Goal: Task Accomplishment & Management: Use online tool/utility

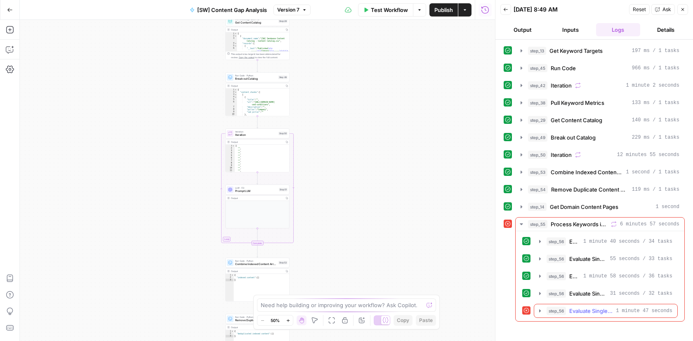
click at [603, 307] on span "Evaluate Single Keyword Coverage" at bounding box center [590, 311] width 43 height 8
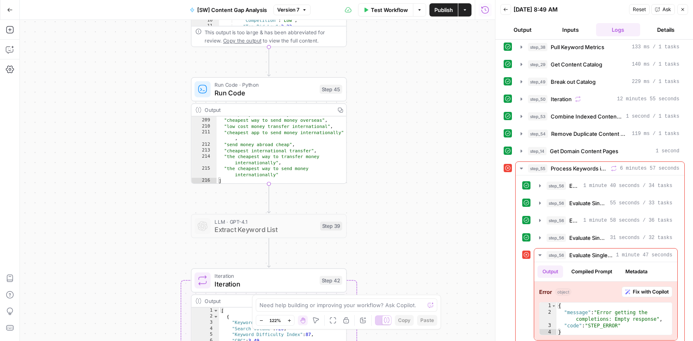
scroll to position [1202, 0]
click at [424, 90] on div "Workflow Set Inputs Inputs Get Knowledge Base File Get Keyword Targets Step 13 …" at bounding box center [257, 180] width 475 height 321
click at [466, 6] on button "Actions" at bounding box center [464, 9] width 13 height 13
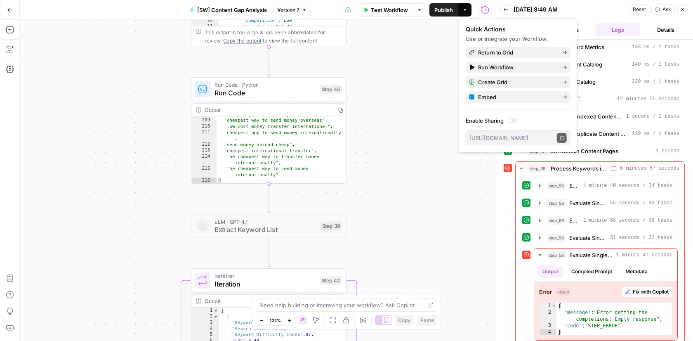
click at [466, 6] on button "Actions" at bounding box center [464, 9] width 13 height 13
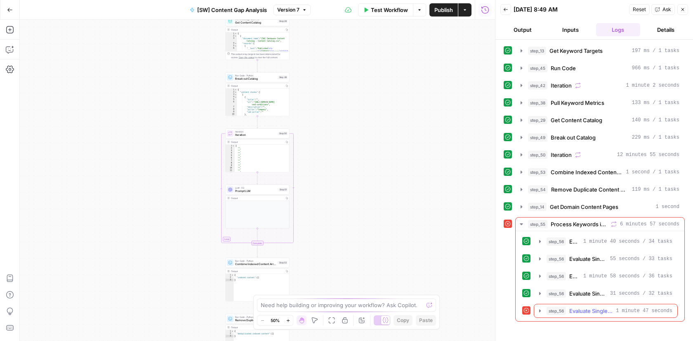
click at [629, 307] on span "1 minute 47 seconds" at bounding box center [644, 310] width 57 height 7
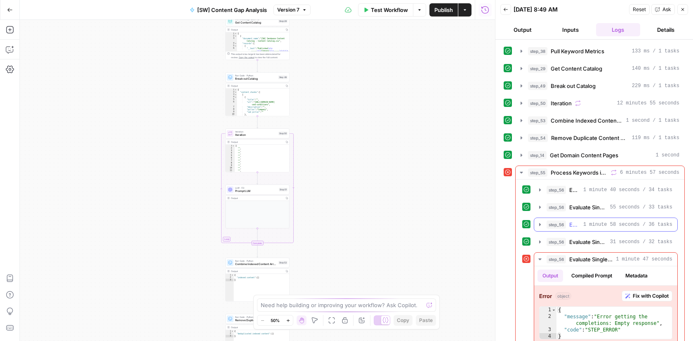
scroll to position [56, 0]
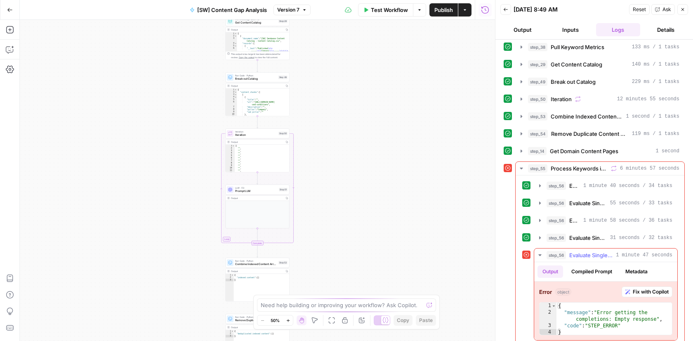
click at [637, 288] on span "Fix with Copilot" at bounding box center [651, 291] width 36 height 7
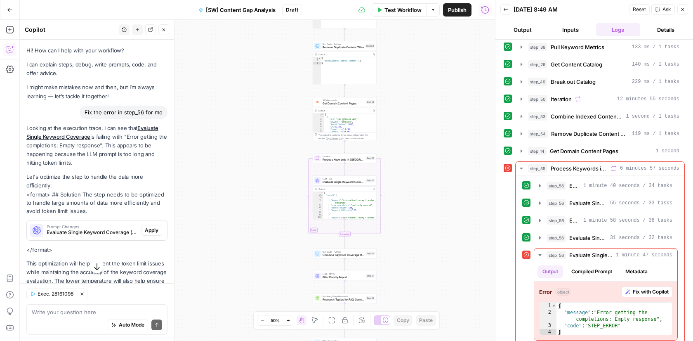
scroll to position [29, 0]
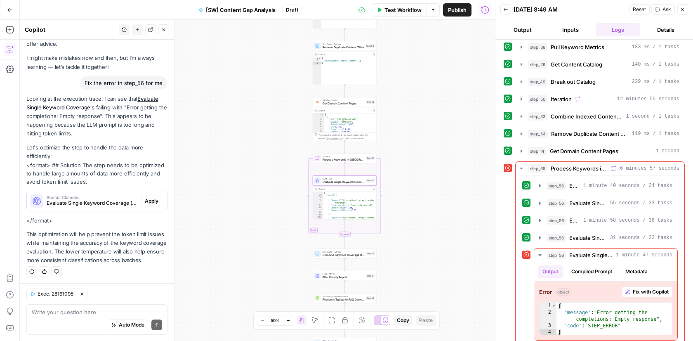
click at [156, 201] on span "Apply" at bounding box center [152, 200] width 14 height 7
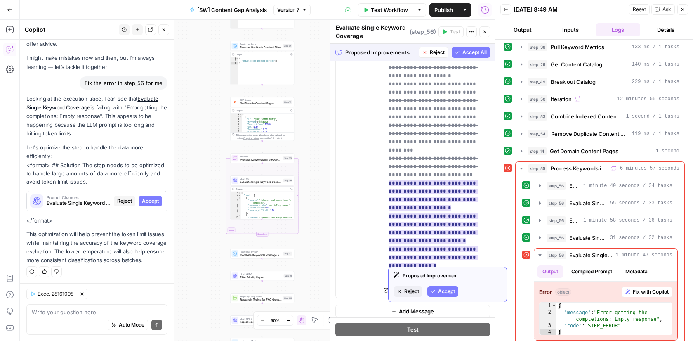
scroll to position [41, 0]
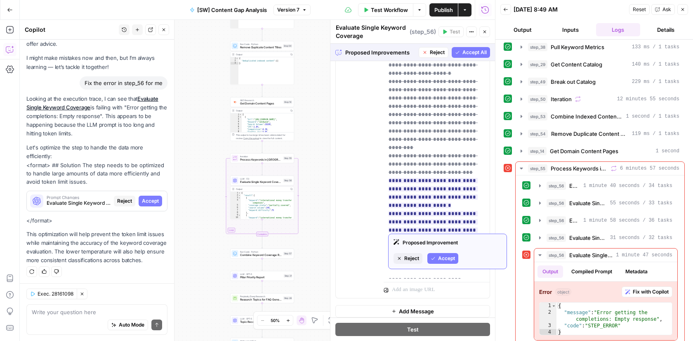
click at [367, 229] on div "user Delete" at bounding box center [363, 120] width 28 height 349
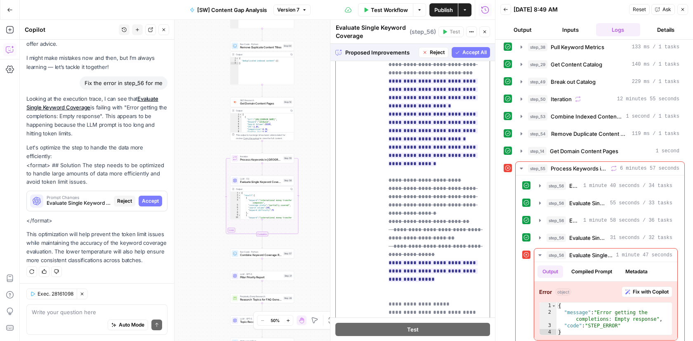
scroll to position [212, 0]
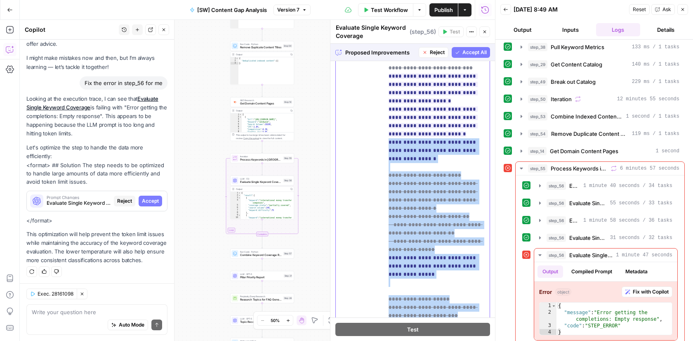
drag, startPoint x: 462, startPoint y: 269, endPoint x: 380, endPoint y: 101, distance: 186.6
click at [380, 101] on div "**********" at bounding box center [413, 187] width 154 height 356
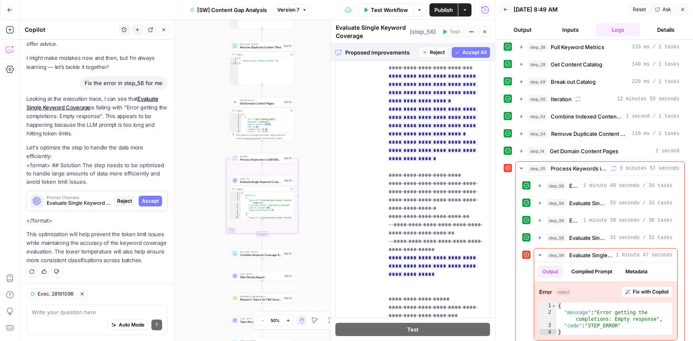
click at [375, 106] on div "user Delete" at bounding box center [363, 186] width 28 height 349
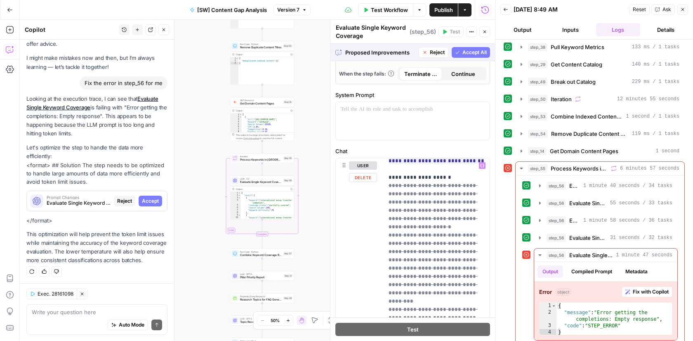
scroll to position [0, 0]
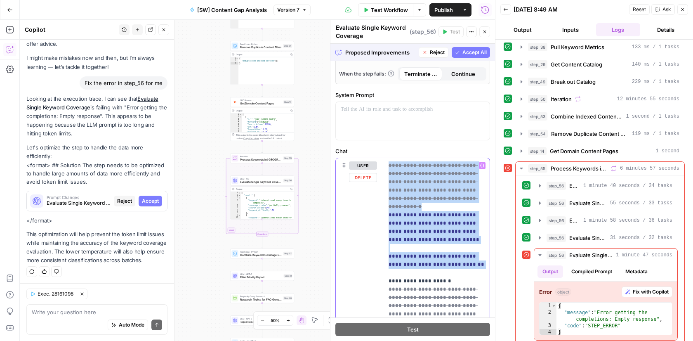
drag, startPoint x: 388, startPoint y: 160, endPoint x: 408, endPoint y: 269, distance: 110.4
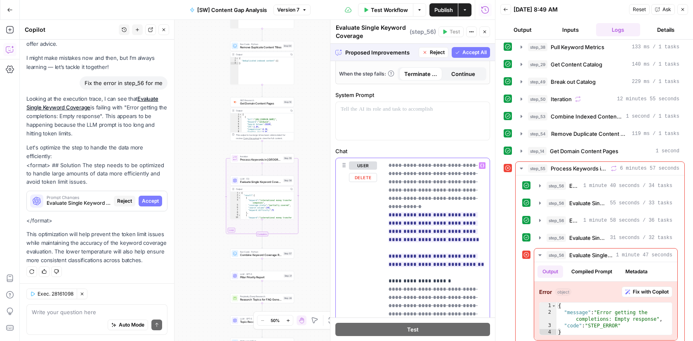
click at [383, 254] on div "**********" at bounding box center [413, 336] width 154 height 356
click at [411, 255] on span "**********" at bounding box center [437, 260] width 96 height 19
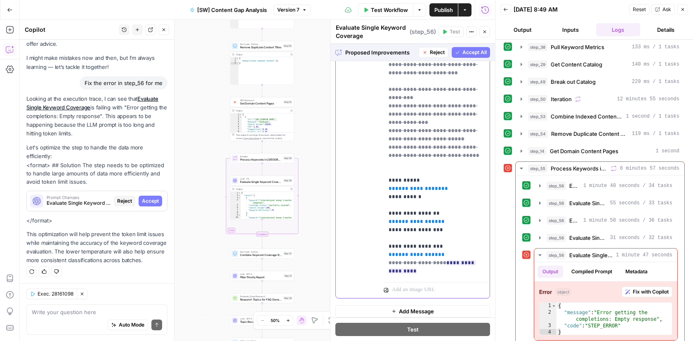
scroll to position [405, 0]
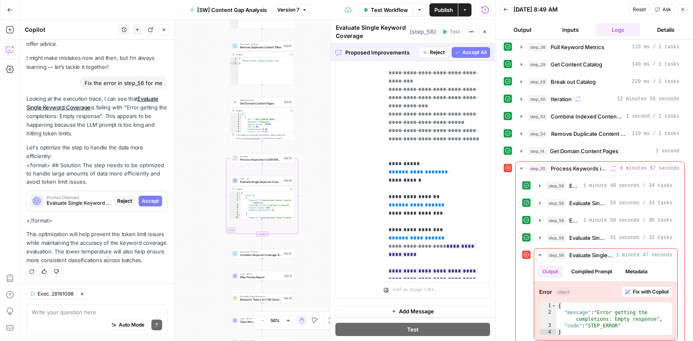
click at [463, 51] on span "Accept All" at bounding box center [475, 52] width 24 height 7
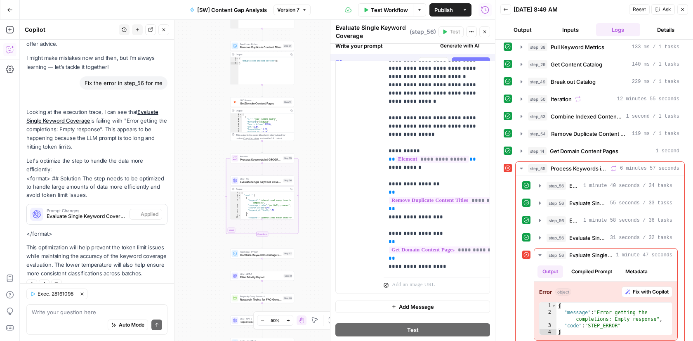
scroll to position [0, 0]
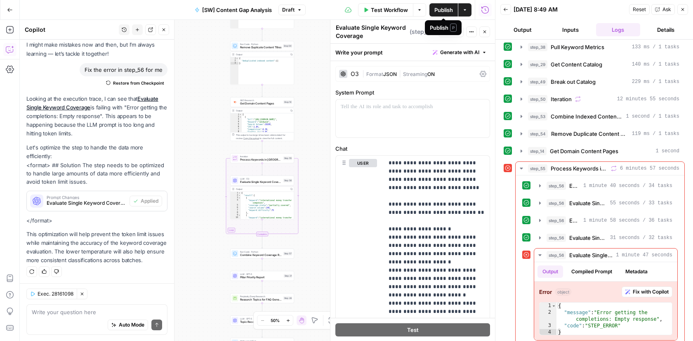
click at [444, 12] on span "Publish" at bounding box center [443, 10] width 19 height 8
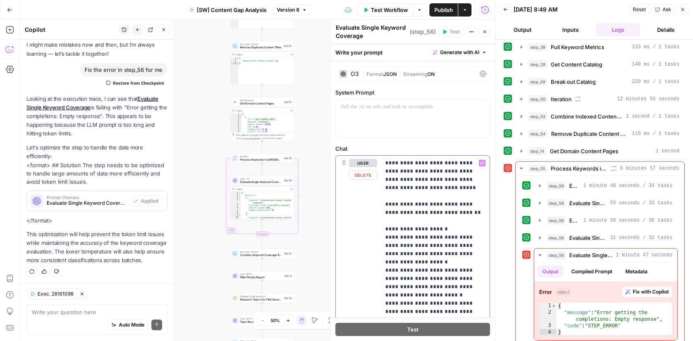
click at [257, 10] on span "[SW] Content Gap Analysis" at bounding box center [232, 10] width 70 height 8
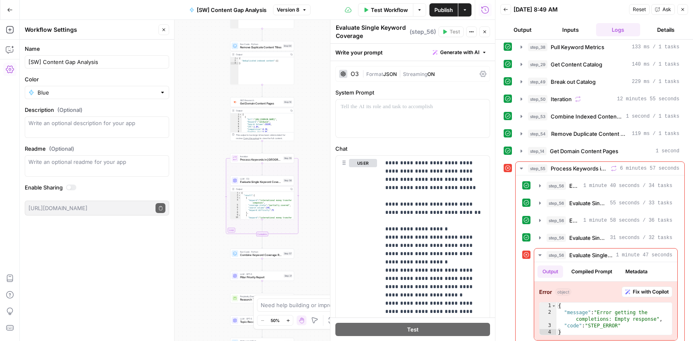
drag, startPoint x: 369, startPoint y: 36, endPoint x: 333, endPoint y: 25, distance: 37.1
click at [333, 25] on div "**********" at bounding box center [412, 180] width 165 height 321
